Goal: Obtain resource: Obtain resource

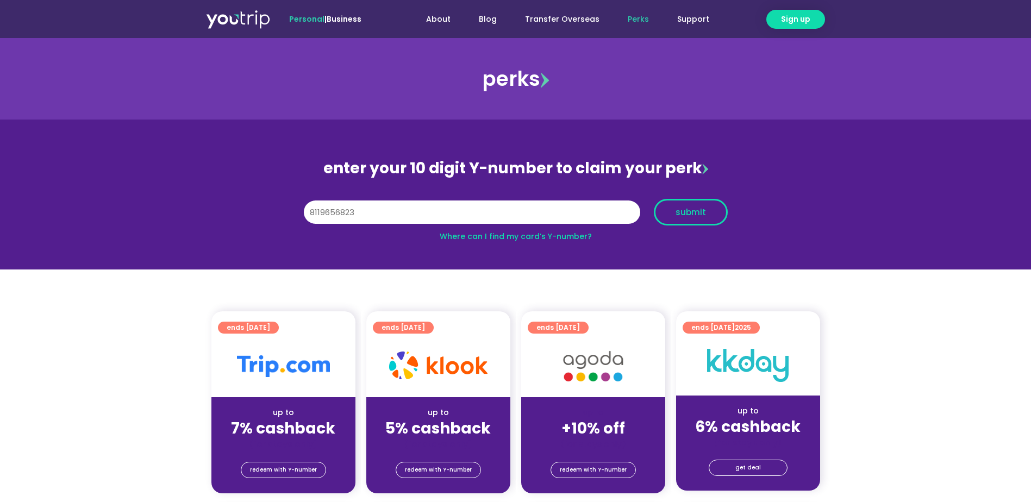
type input "8119656823"
click at [692, 208] on span "submit" at bounding box center [691, 212] width 30 height 8
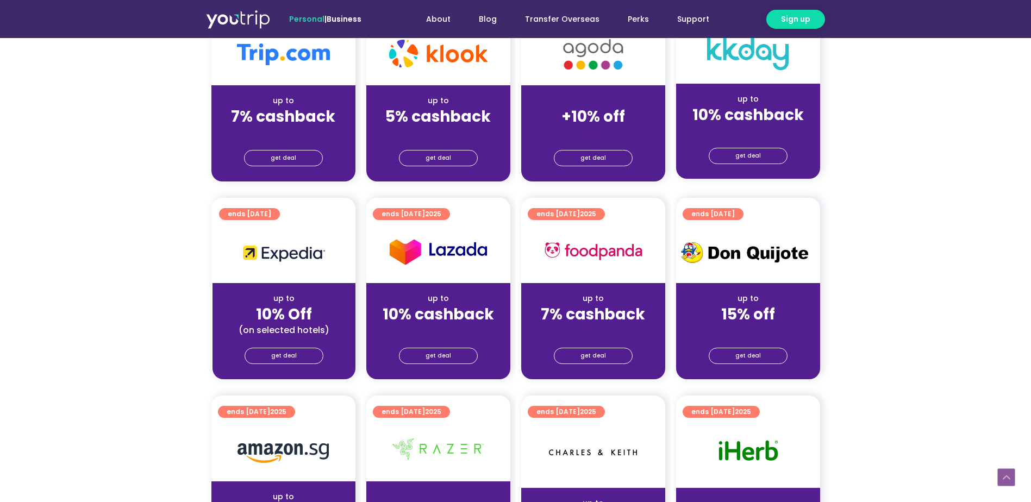
scroll to position [326, 0]
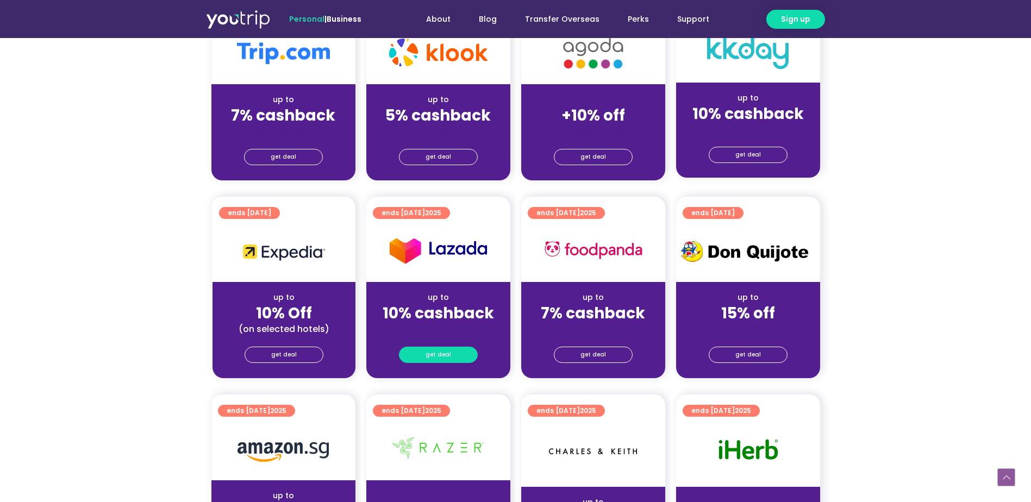
click at [456, 351] on link "get deal" at bounding box center [438, 355] width 79 height 16
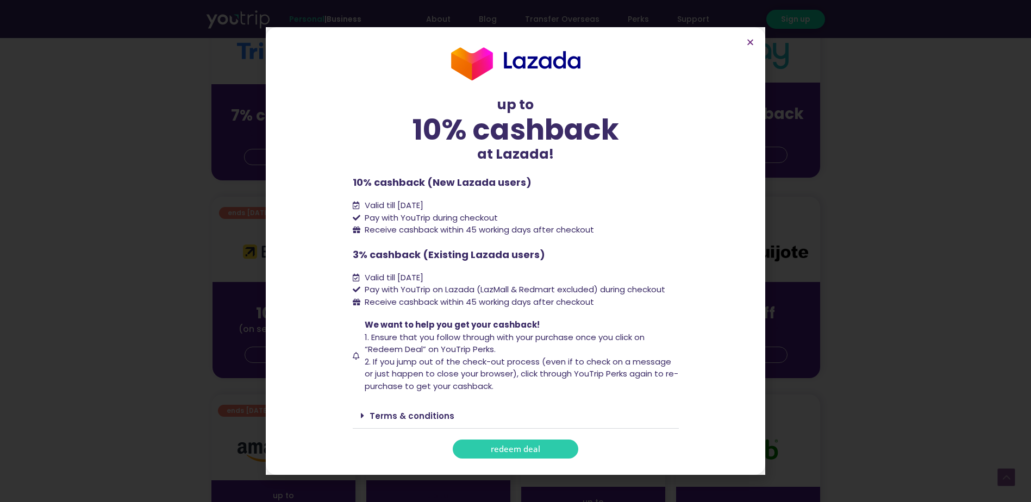
click at [522, 453] on span "redeem deal" at bounding box center [515, 449] width 49 height 8
